Goal: Obtain resource: Download file/media

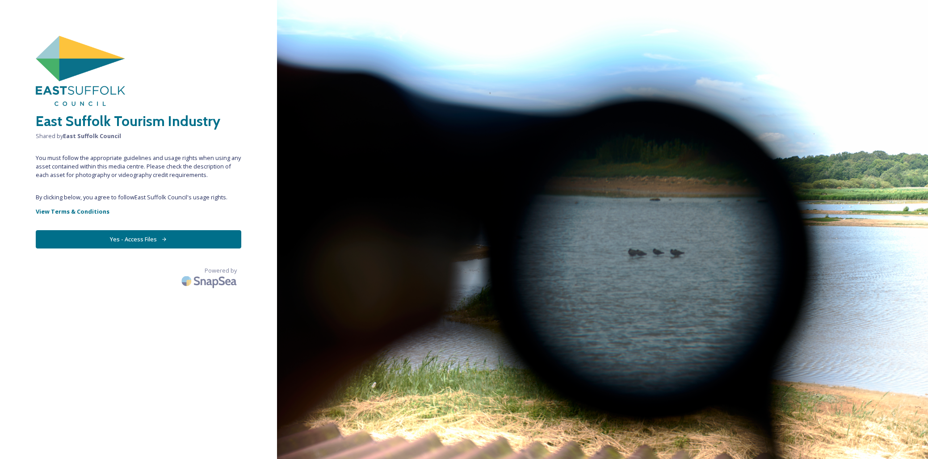
click at [149, 239] on button "Yes - Access Files" at bounding box center [139, 239] width 206 height 18
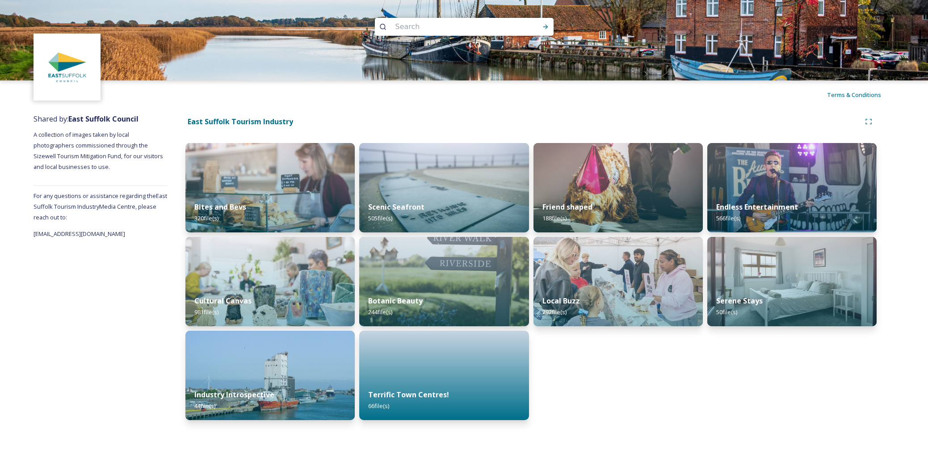
click at [427, 27] on input at bounding box center [452, 27] width 122 height 20
type input "[PERSON_NAME] market"
click at [543, 26] on icon at bounding box center [545, 27] width 5 height 4
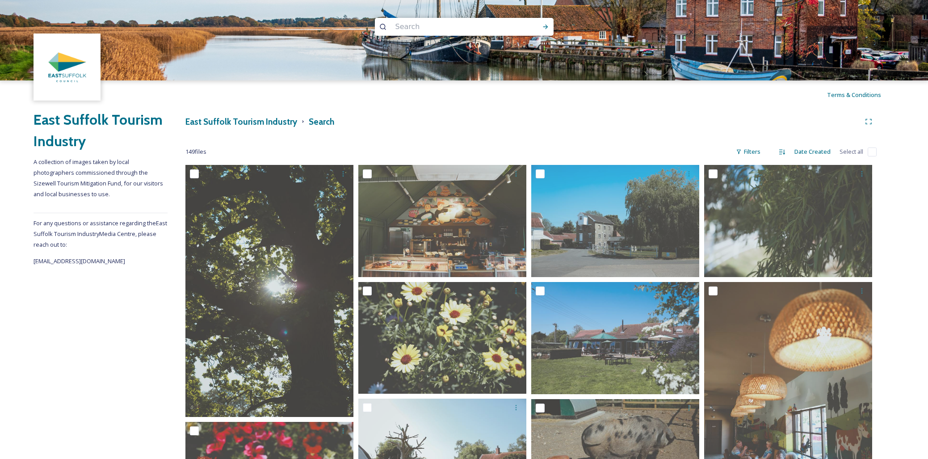
click at [872, 151] on input "checkbox" at bounding box center [872, 151] width 9 height 9
checkbox input "true"
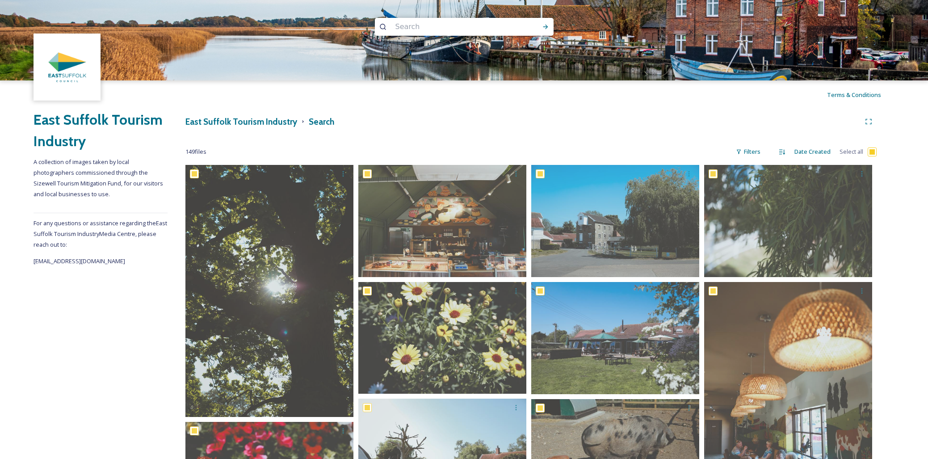
checkbox input "true"
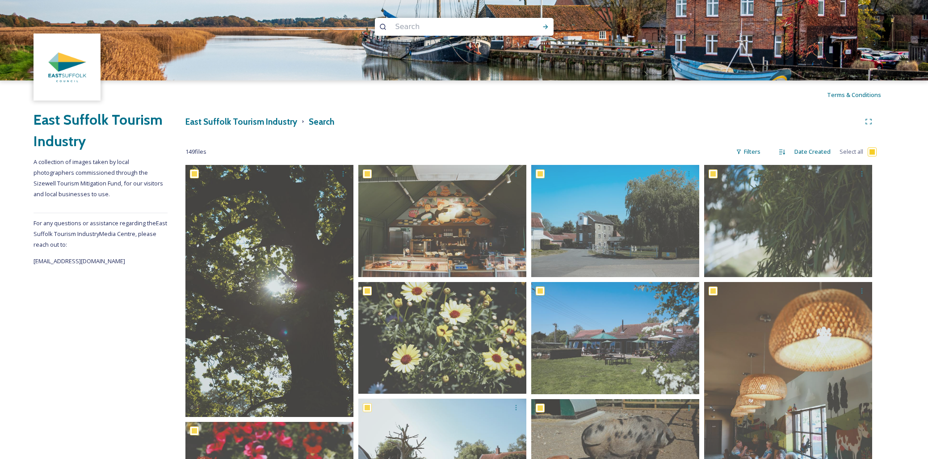
checkbox input "true"
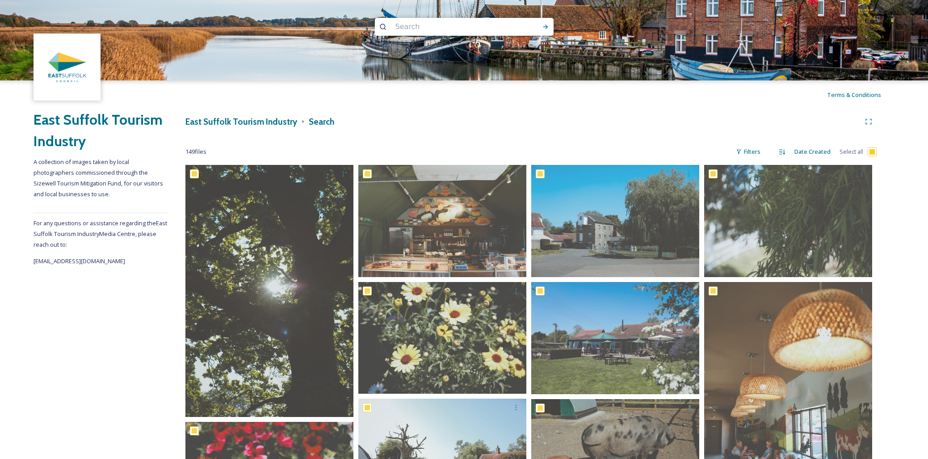
checkbox input "true"
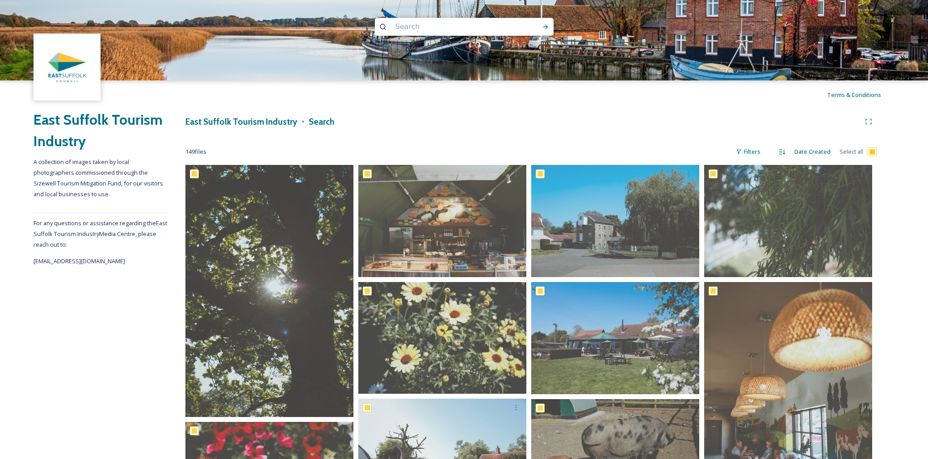
checkbox input "true"
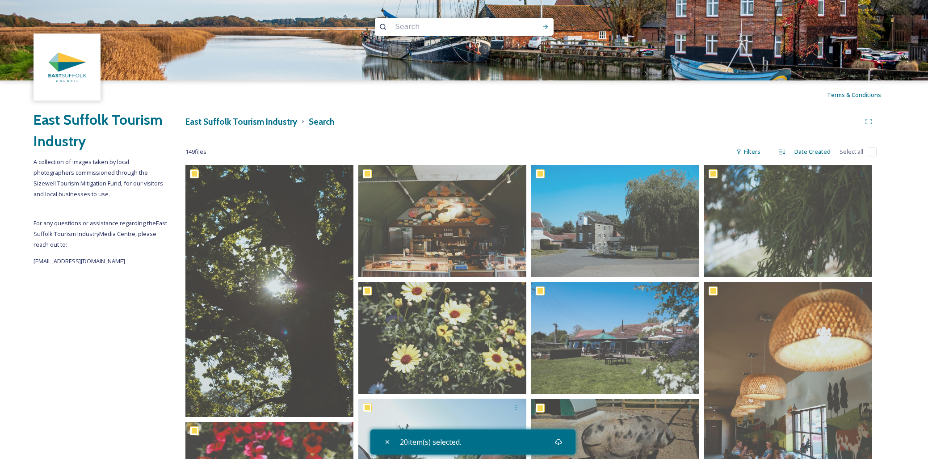
click at [874, 150] on input "checkbox" at bounding box center [872, 151] width 9 height 9
checkbox input "true"
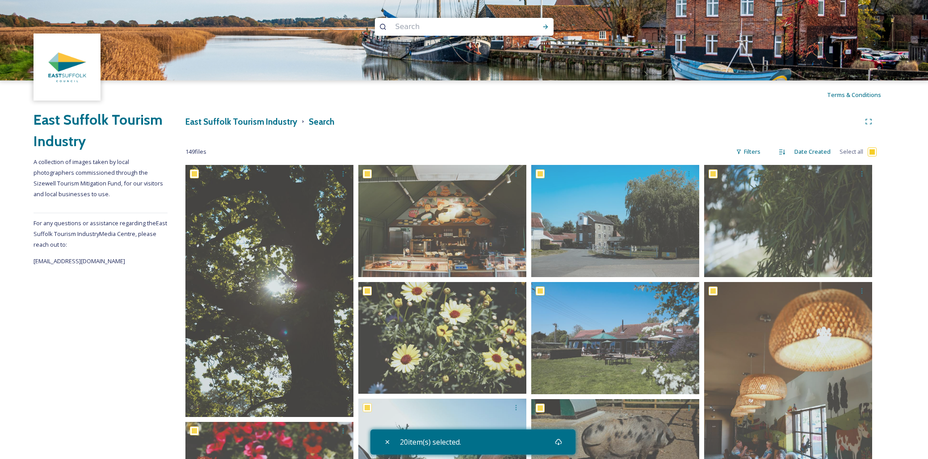
checkbox input "true"
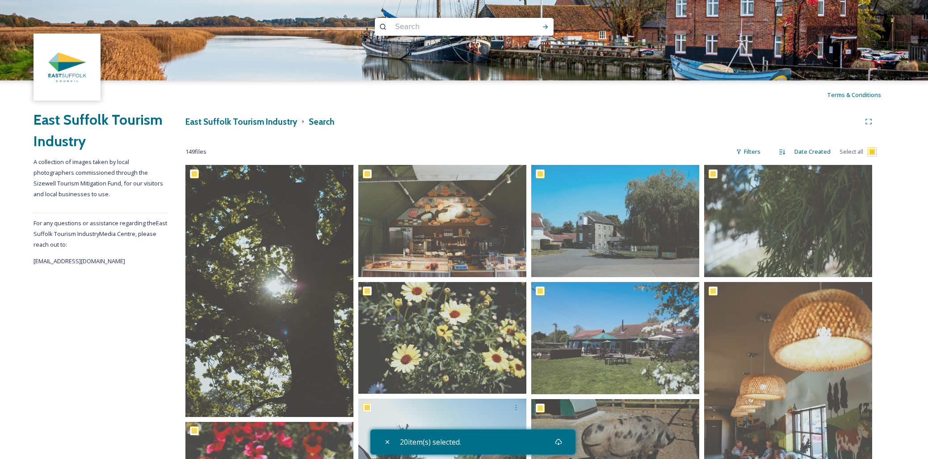
checkbox input "true"
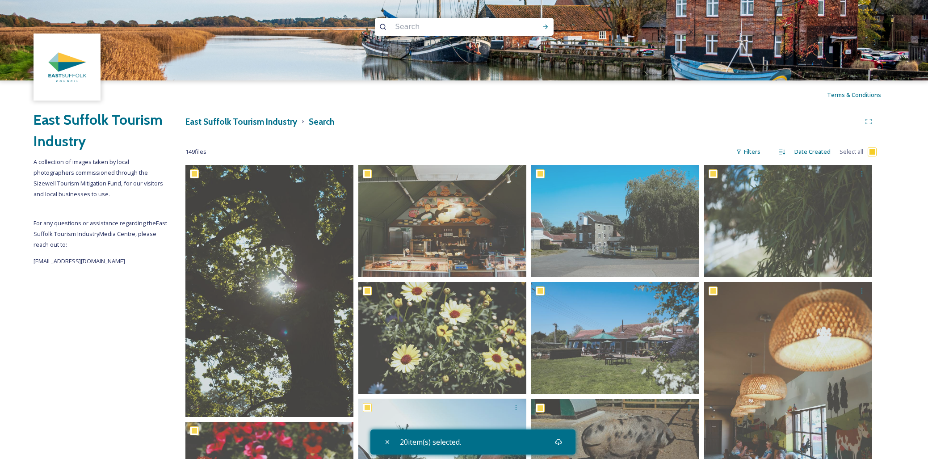
checkbox input "true"
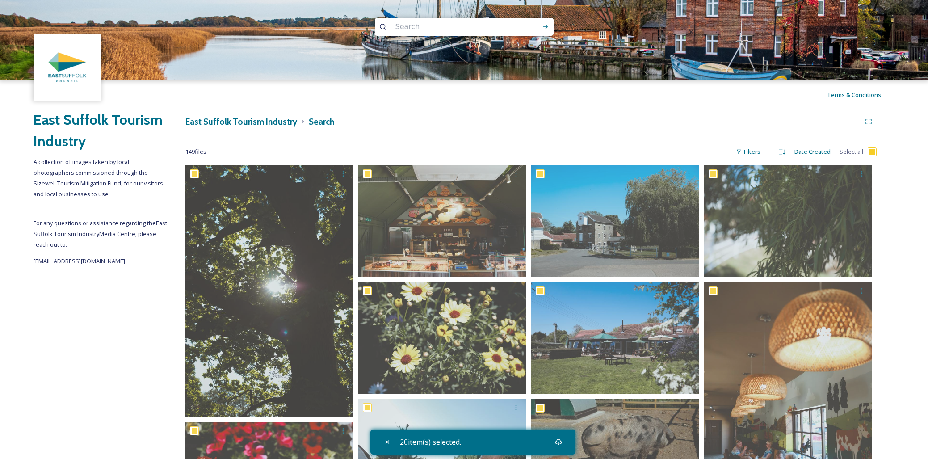
checkbox input "true"
click at [871, 151] on input "checkbox" at bounding box center [872, 151] width 9 height 9
checkbox input "true"
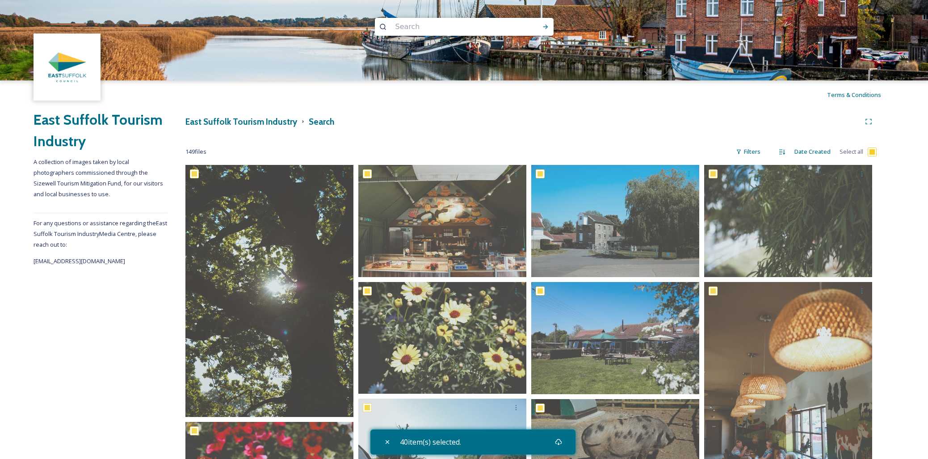
checkbox input "true"
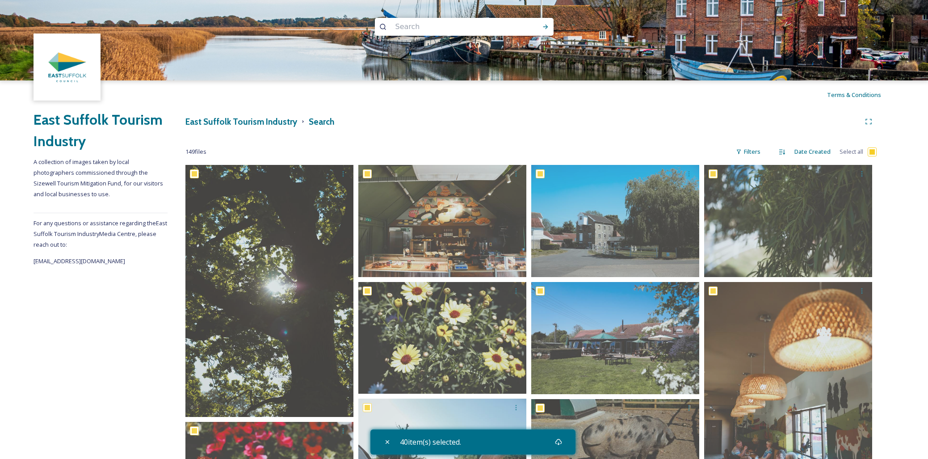
checkbox input "true"
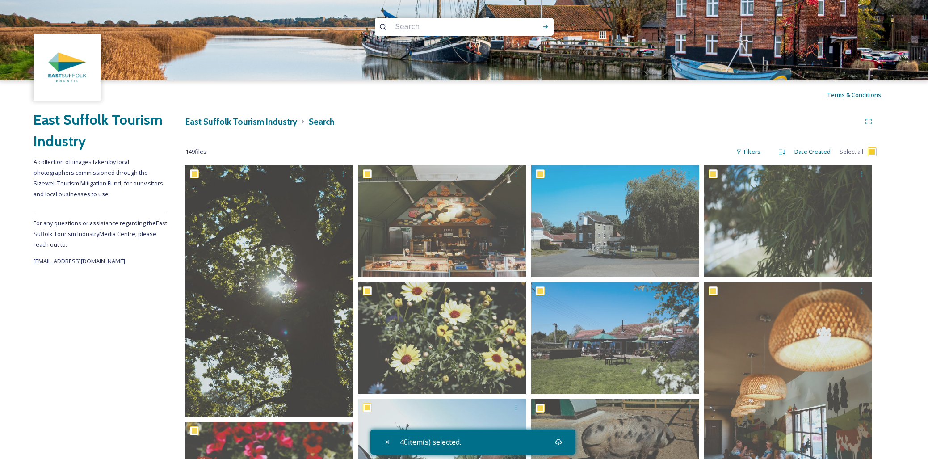
checkbox input "true"
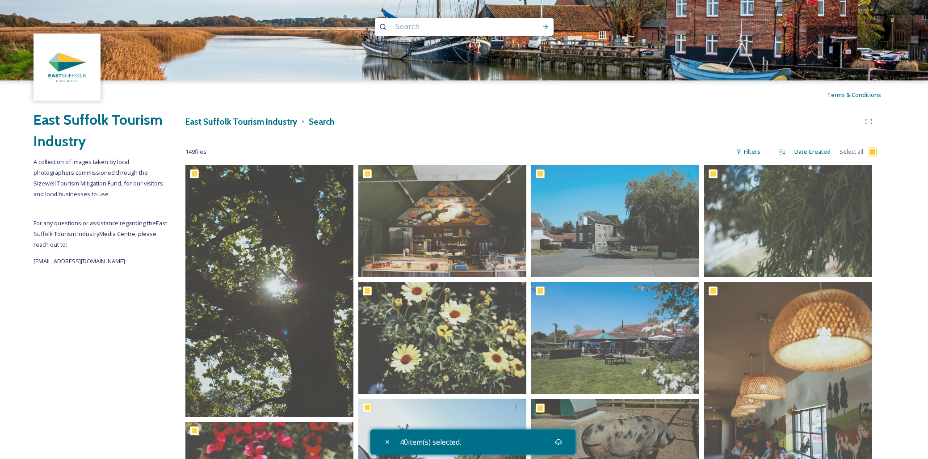
checkbox input "true"
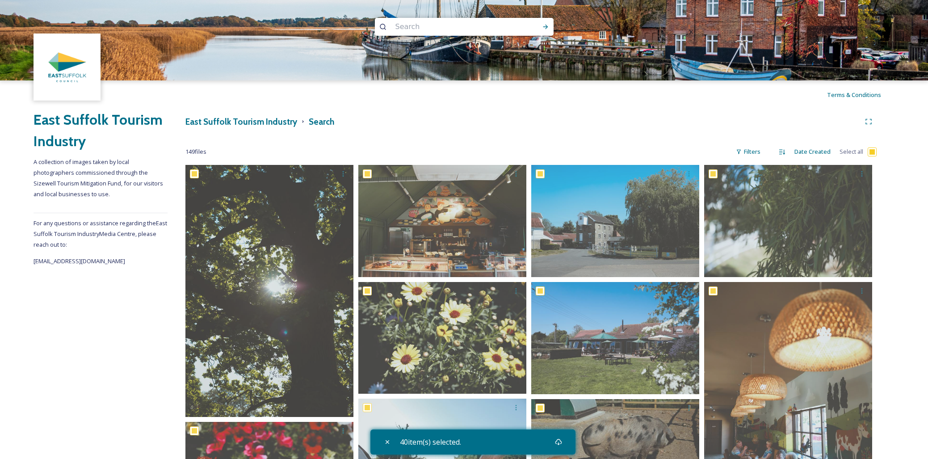
checkbox input "true"
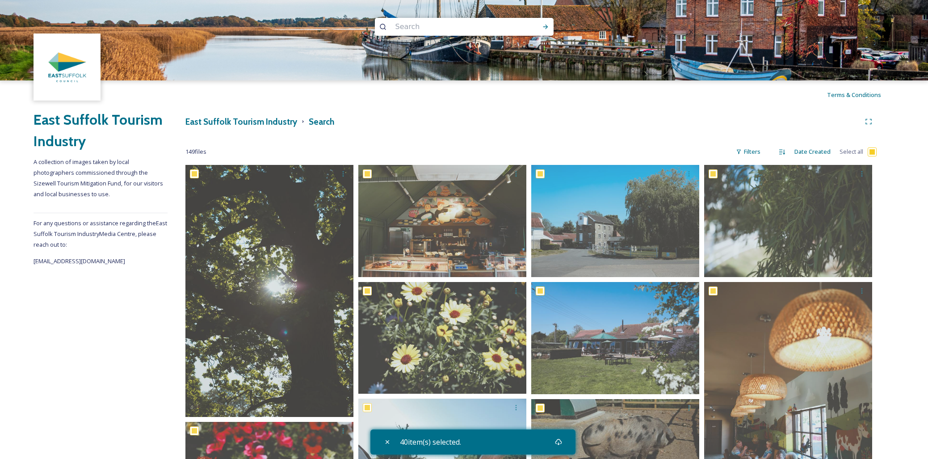
checkbox input "true"
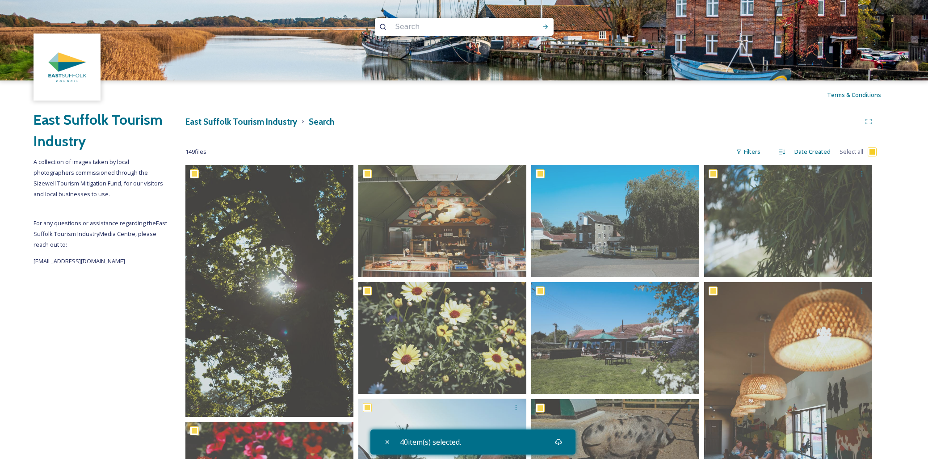
checkbox input "true"
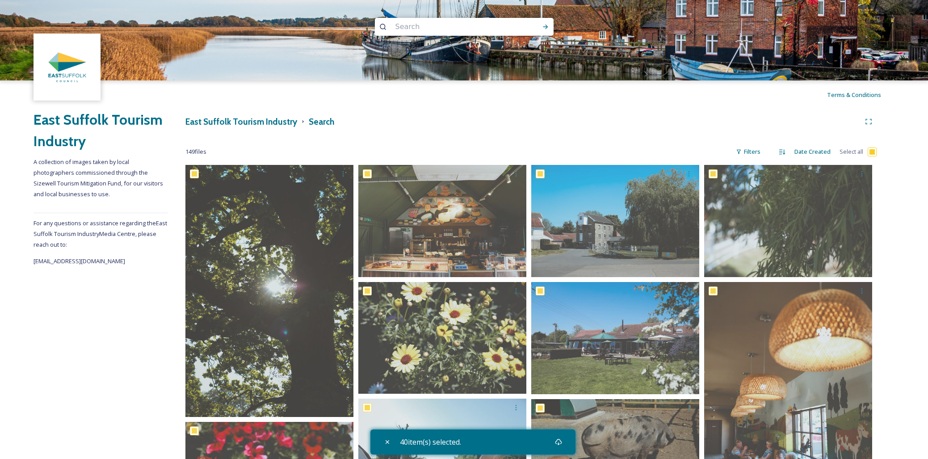
checkbox input "true"
click at [871, 150] on input "checkbox" at bounding box center [872, 151] width 9 height 9
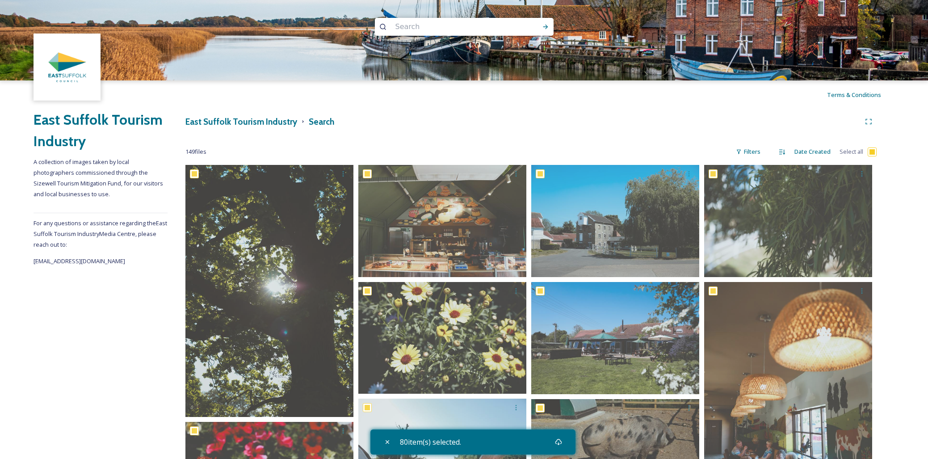
checkbox input "true"
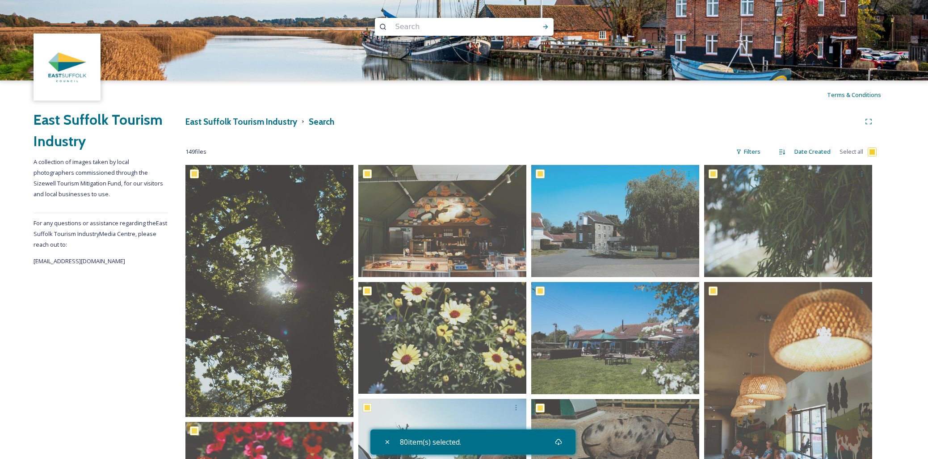
checkbox input "true"
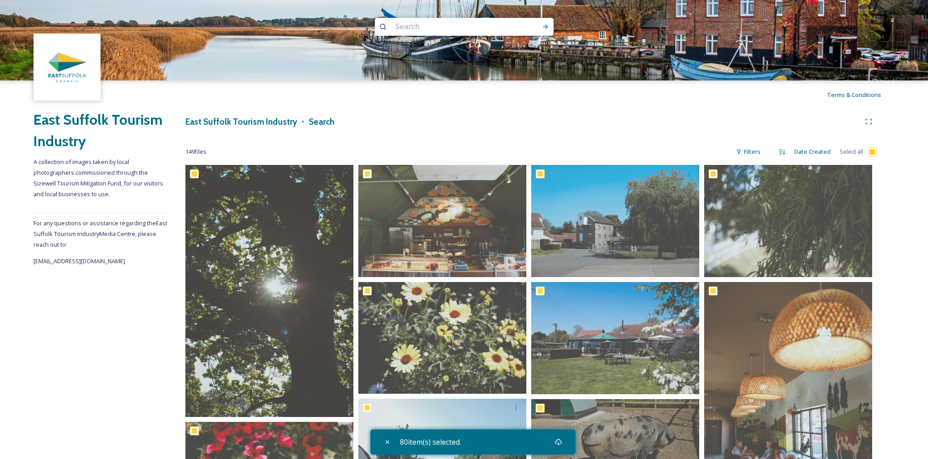
checkbox input "true"
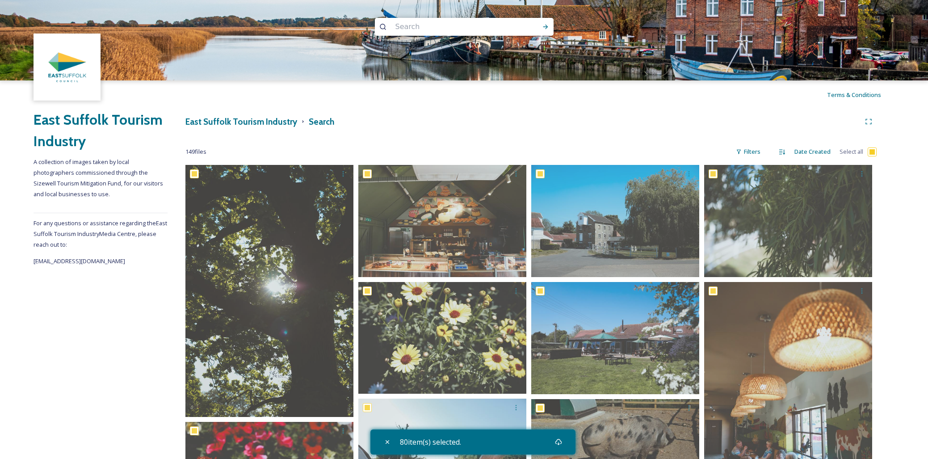
checkbox input "true"
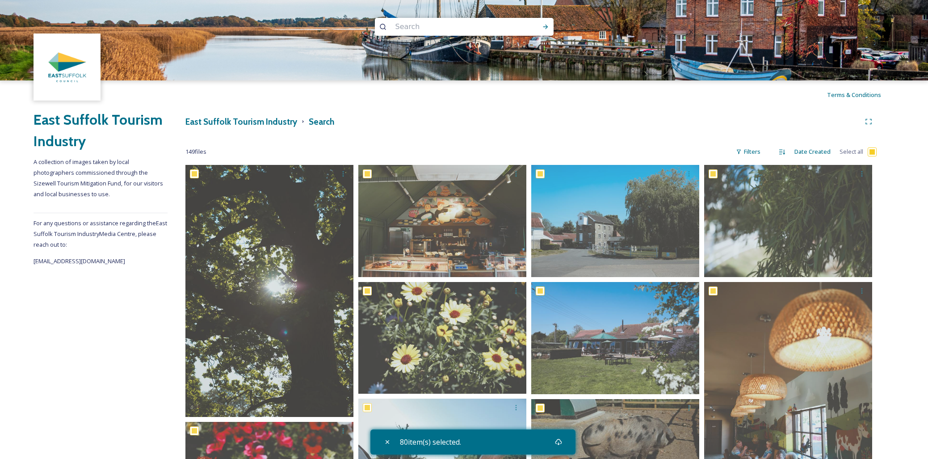
checkbox input "true"
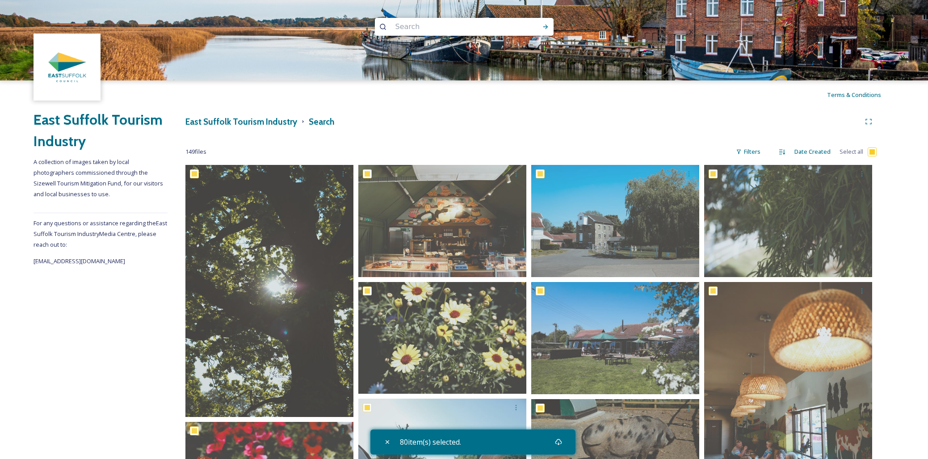
checkbox input "true"
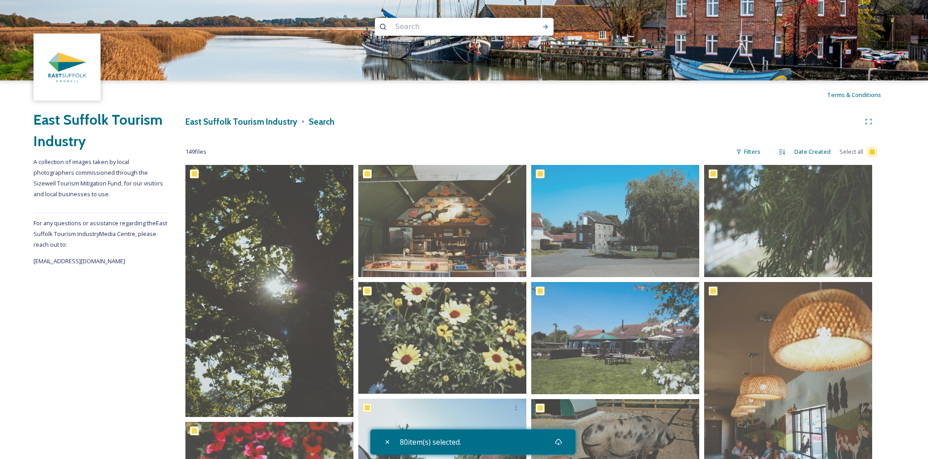
checkbox input "true"
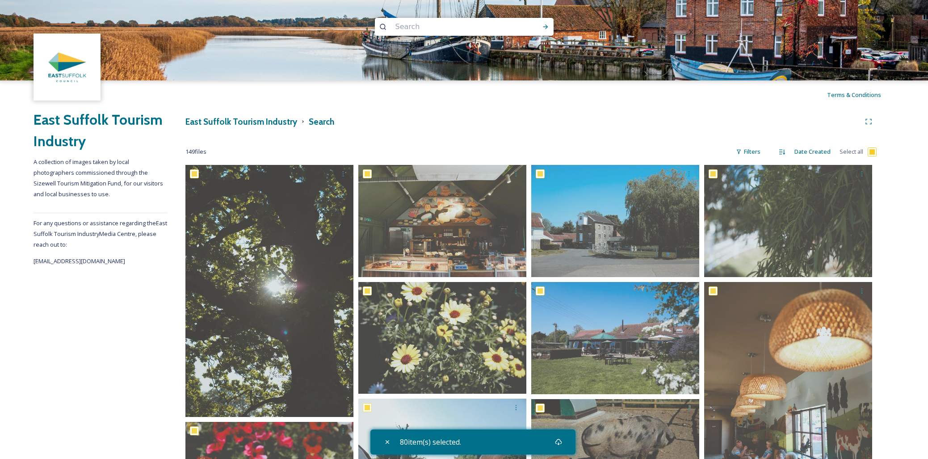
checkbox input "true"
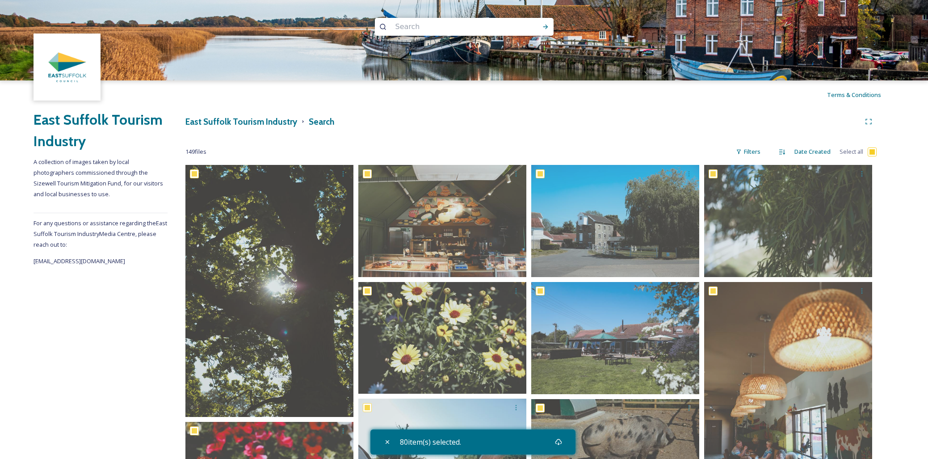
checkbox input "true"
click at [872, 151] on input "checkbox" at bounding box center [872, 151] width 9 height 9
checkbox input "true"
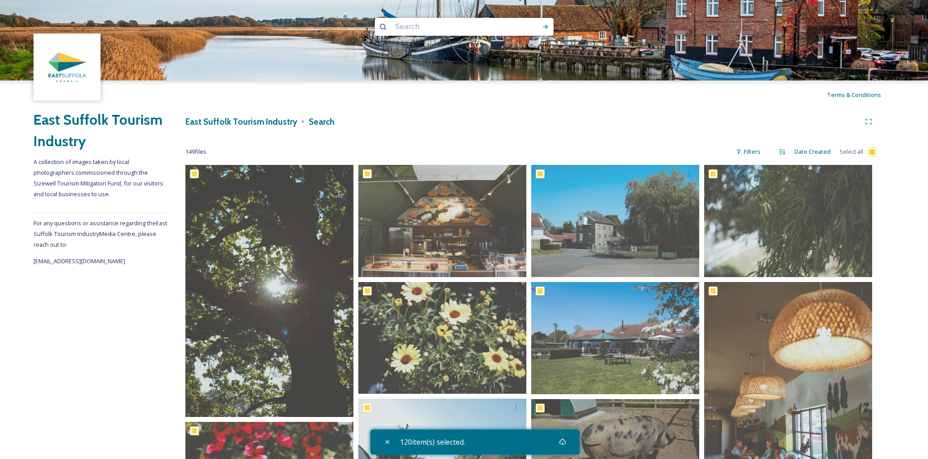
checkbox input "true"
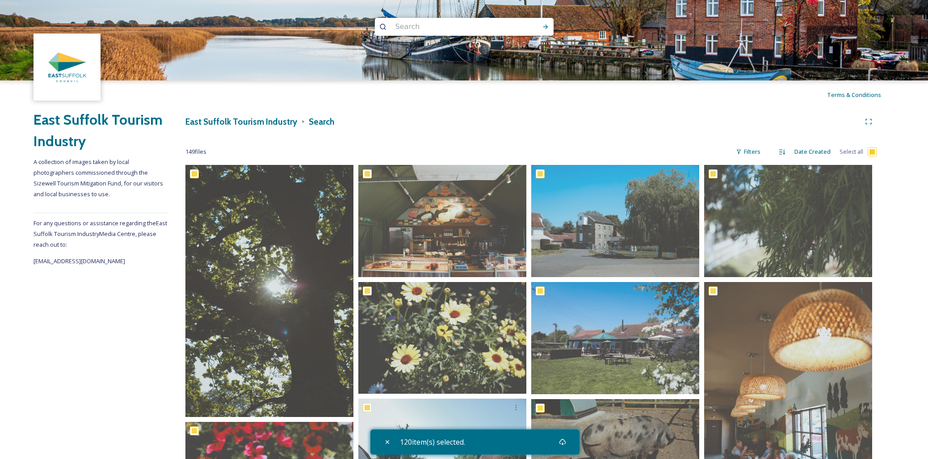
checkbox input "true"
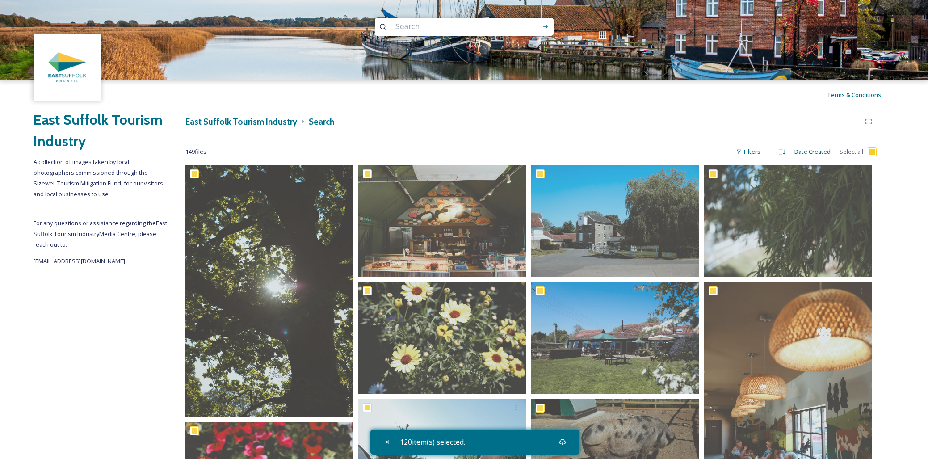
checkbox input "true"
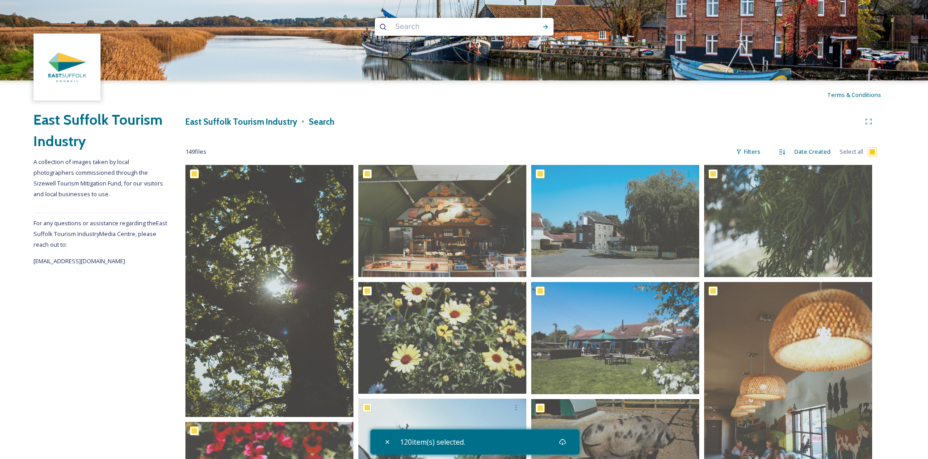
checkbox input "true"
drag, startPoint x: 874, startPoint y: 151, endPoint x: 855, endPoint y: 163, distance: 22.6
click at [874, 151] on input "checkbox" at bounding box center [872, 151] width 9 height 9
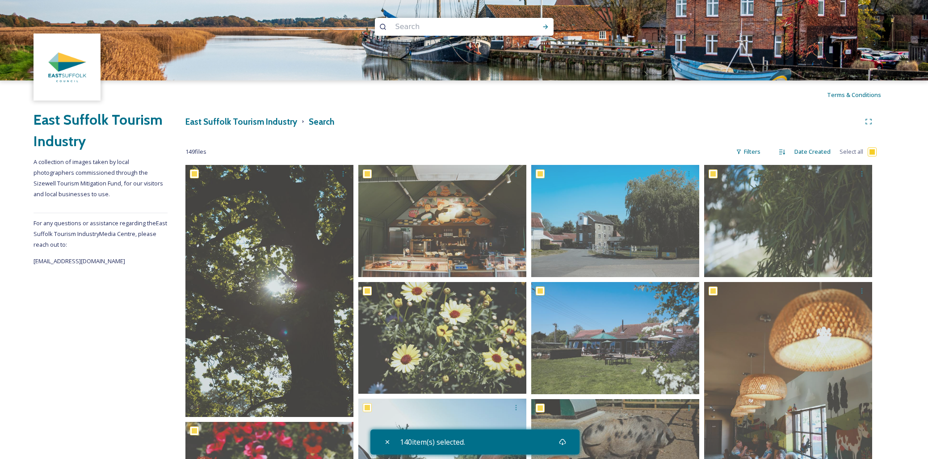
checkbox input "true"
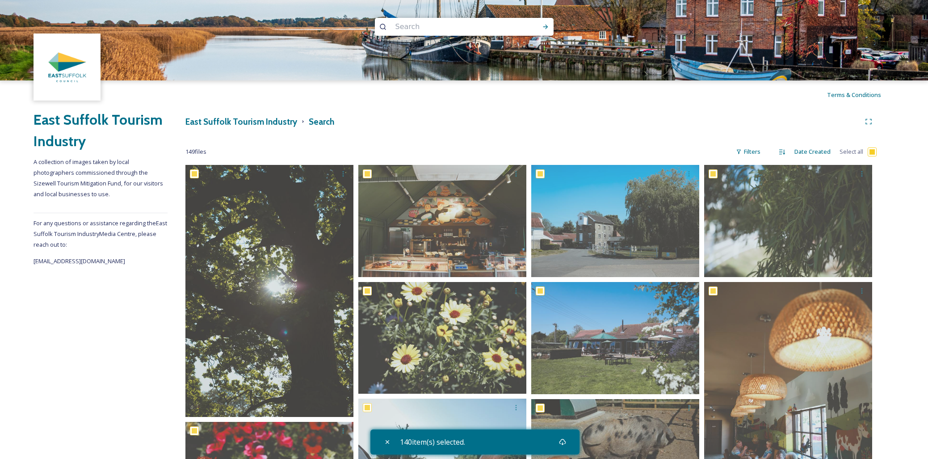
checkbox input "true"
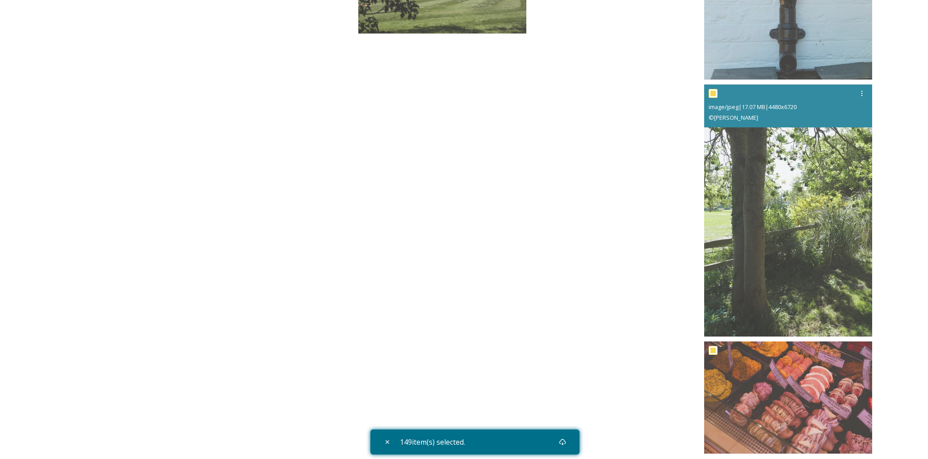
scroll to position [6848, 0]
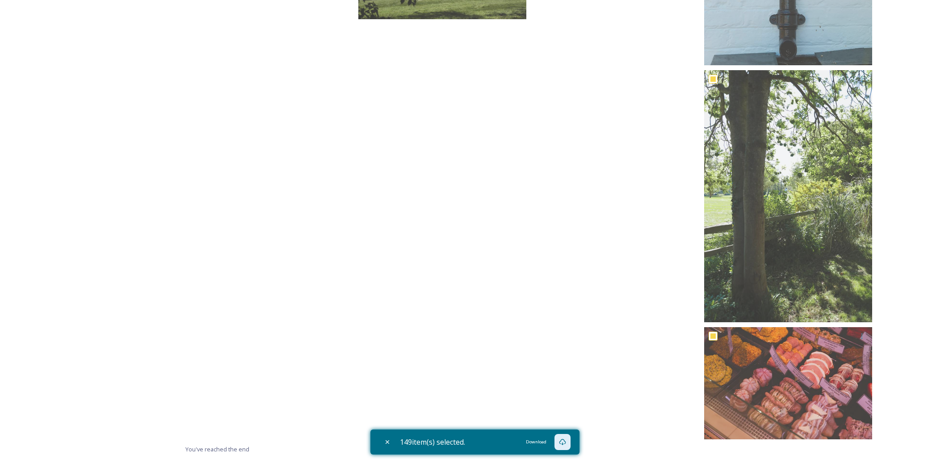
click at [566, 444] on icon at bounding box center [562, 441] width 7 height 7
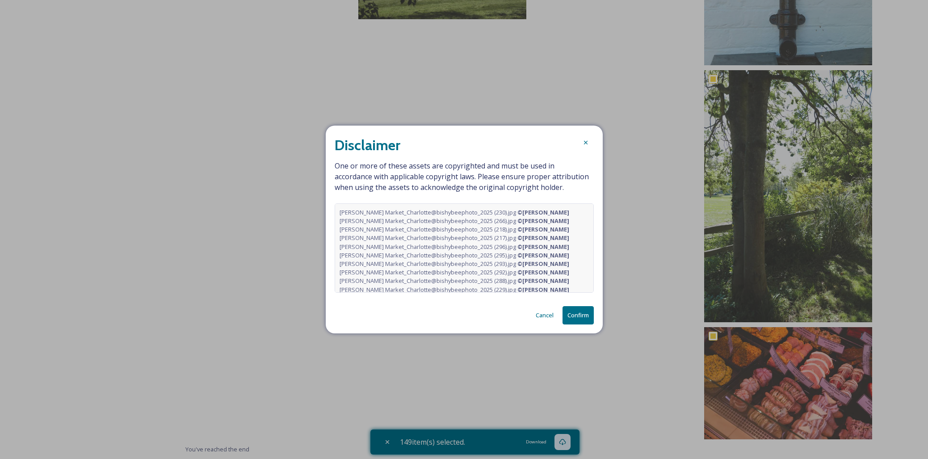
click at [583, 316] on button "Confirm" at bounding box center [578, 315] width 31 height 18
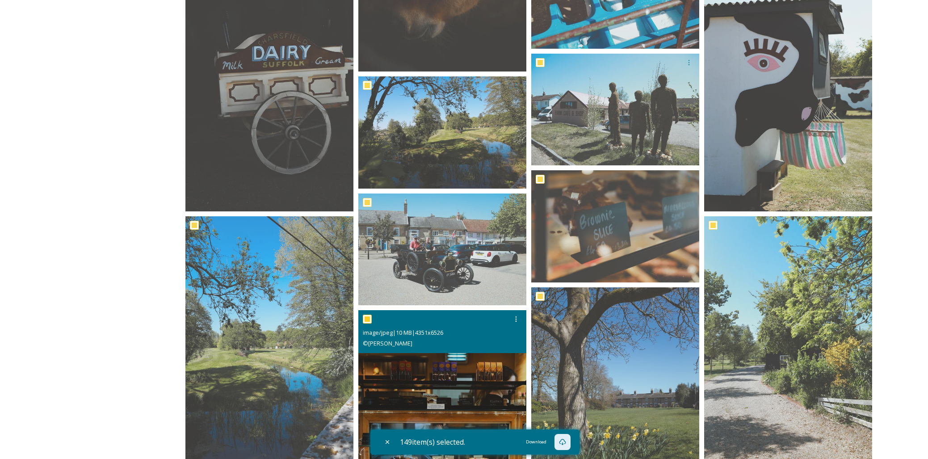
scroll to position [0, 0]
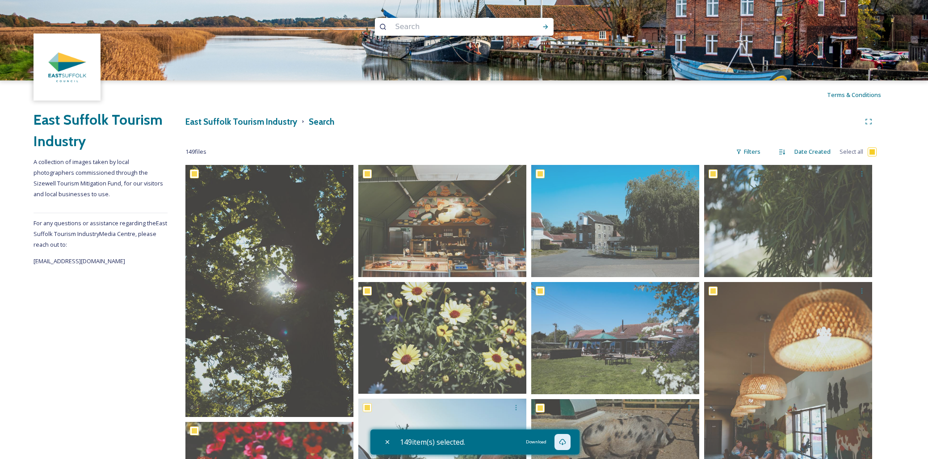
click at [566, 442] on icon at bounding box center [562, 441] width 7 height 7
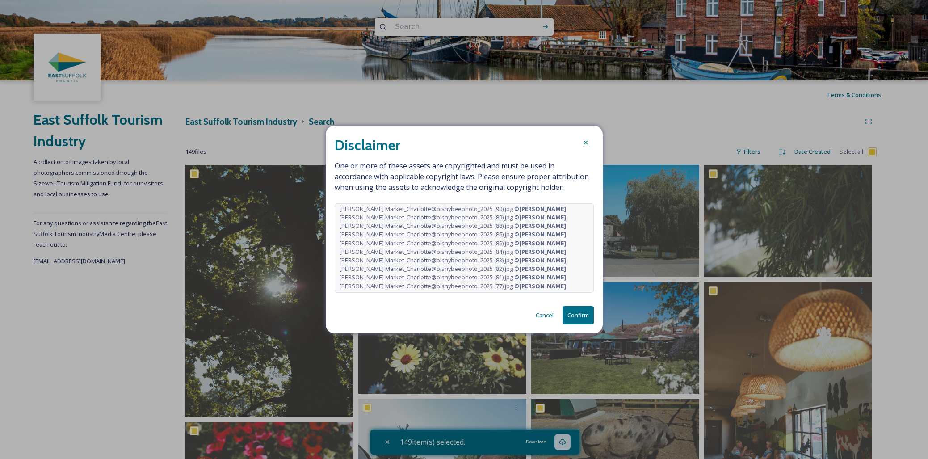
scroll to position [1207, 0]
click at [569, 275] on div "[PERSON_NAME] Market_Charlotte@bishybeephoto_2025 (246).jpg © [PERSON_NAME]" at bounding box center [464, 275] width 249 height 8
click at [567, 275] on div "[PERSON_NAME] Market_Charlotte@bishybeephoto_2025 (246).jpg © [PERSON_NAME]" at bounding box center [464, 275] width 249 height 8
drag, startPoint x: 568, startPoint y: 288, endPoint x: 328, endPoint y: 210, distance: 251.3
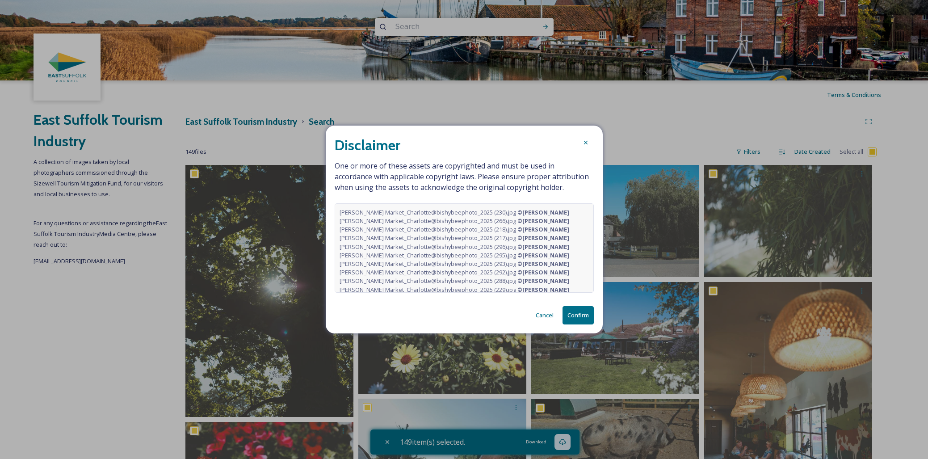
click at [328, 210] on div "Disclaimer One or more of these assets are copyrighted and must be used in acco…" at bounding box center [464, 230] width 277 height 208
copy div "Loremip Dolors_Ametconse@adipiscingeli_4045 (921).sed © Doeiusmod TeMporinc Utl…"
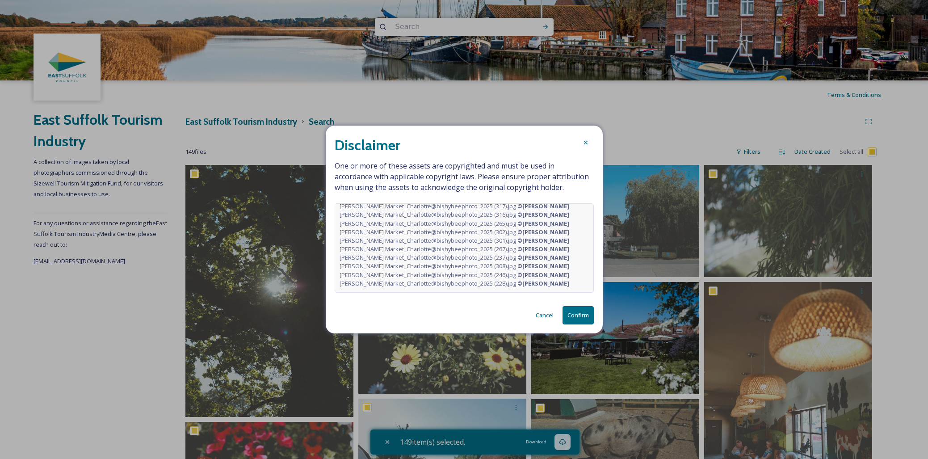
click at [571, 315] on button "Confirm" at bounding box center [578, 315] width 31 height 18
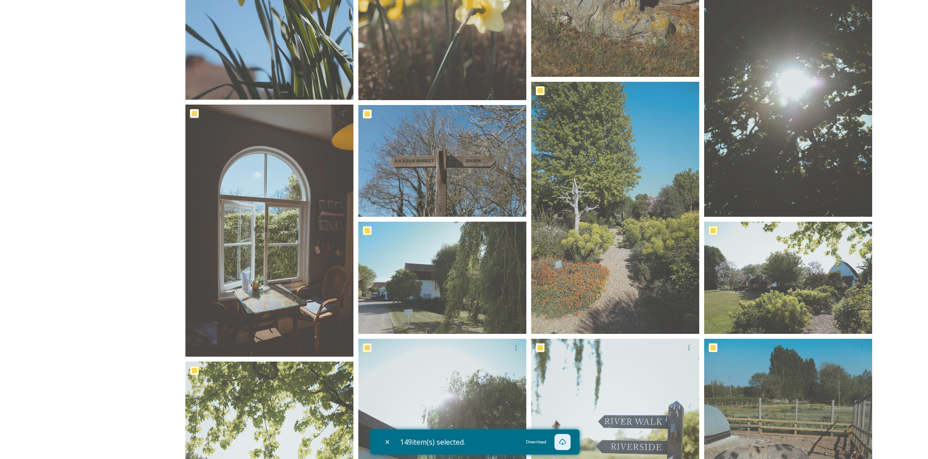
scroll to position [3311, 0]
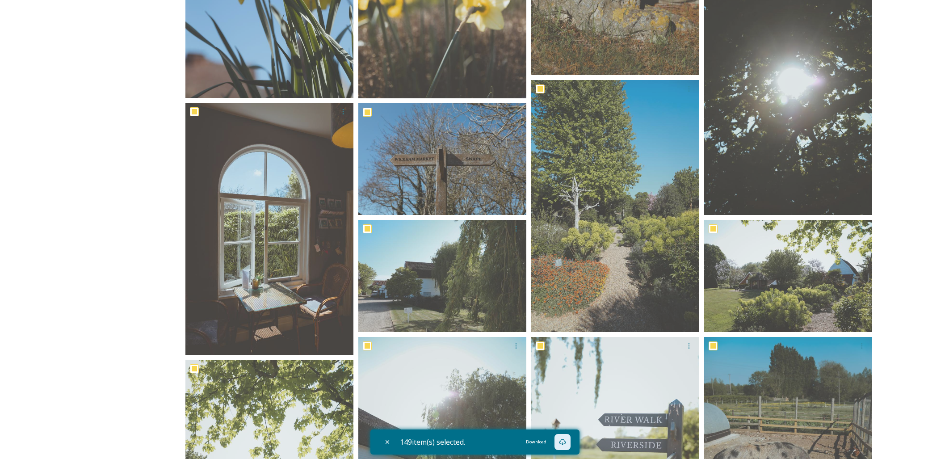
click at [566, 442] on icon at bounding box center [562, 442] width 7 height 6
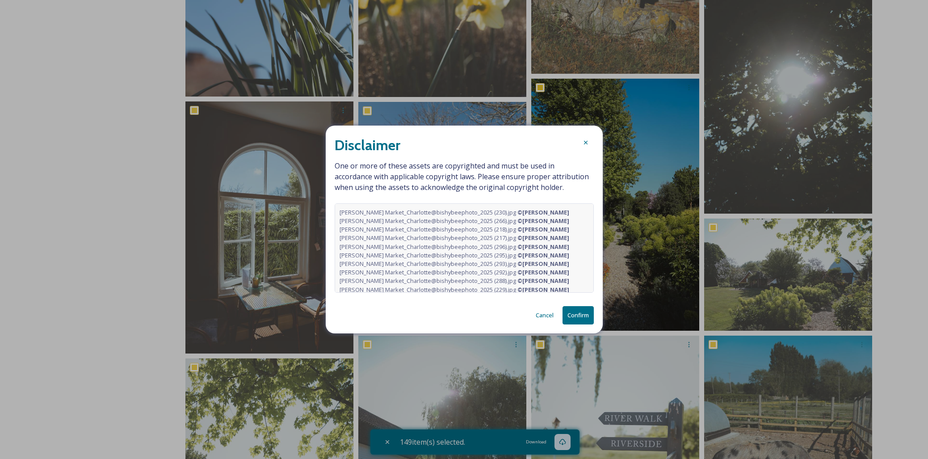
click at [573, 316] on button "Confirm" at bounding box center [578, 315] width 31 height 18
